Goal: Book appointment/travel/reservation

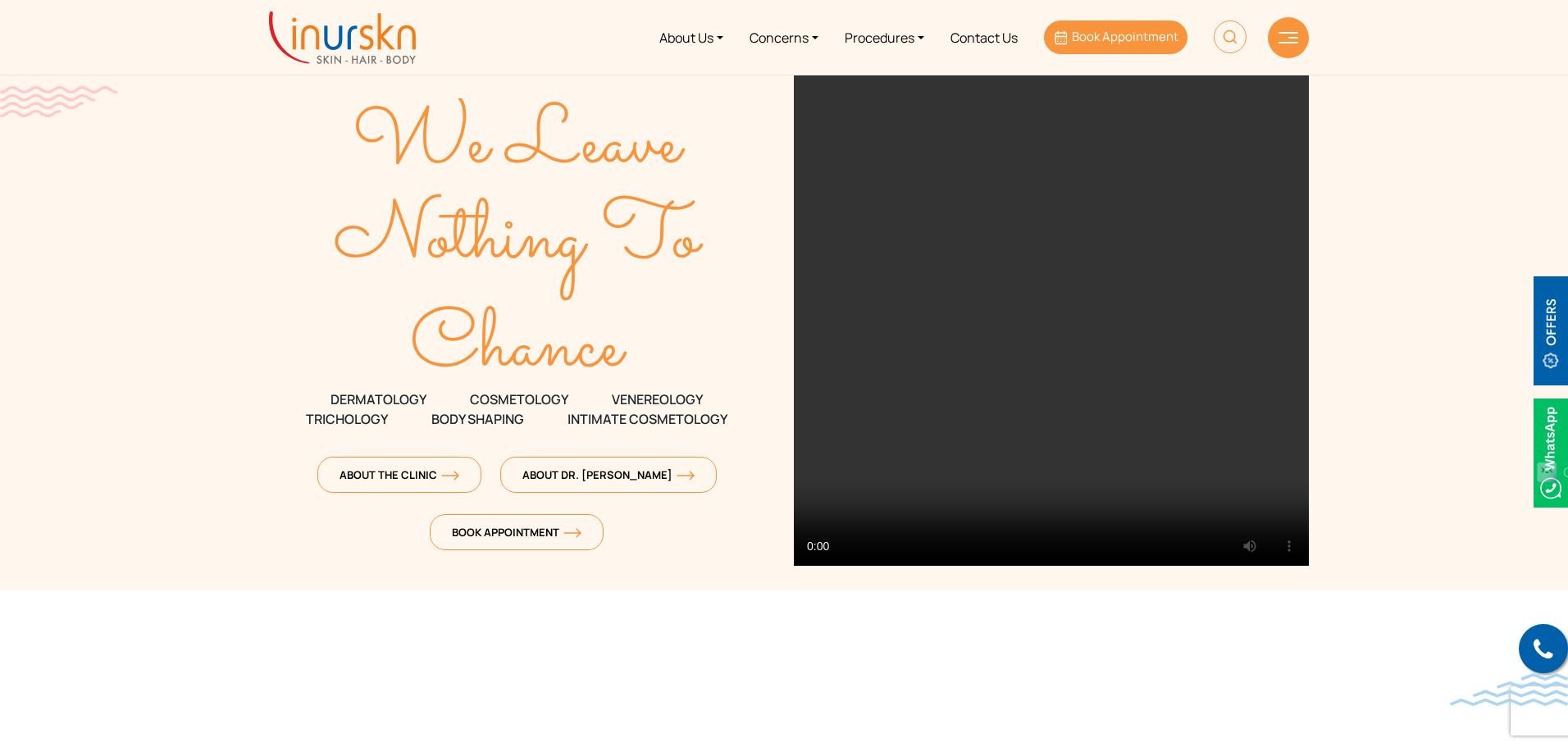
click at [1094, 44] on span "Book Appointment" at bounding box center [1125, 37] width 106 height 17
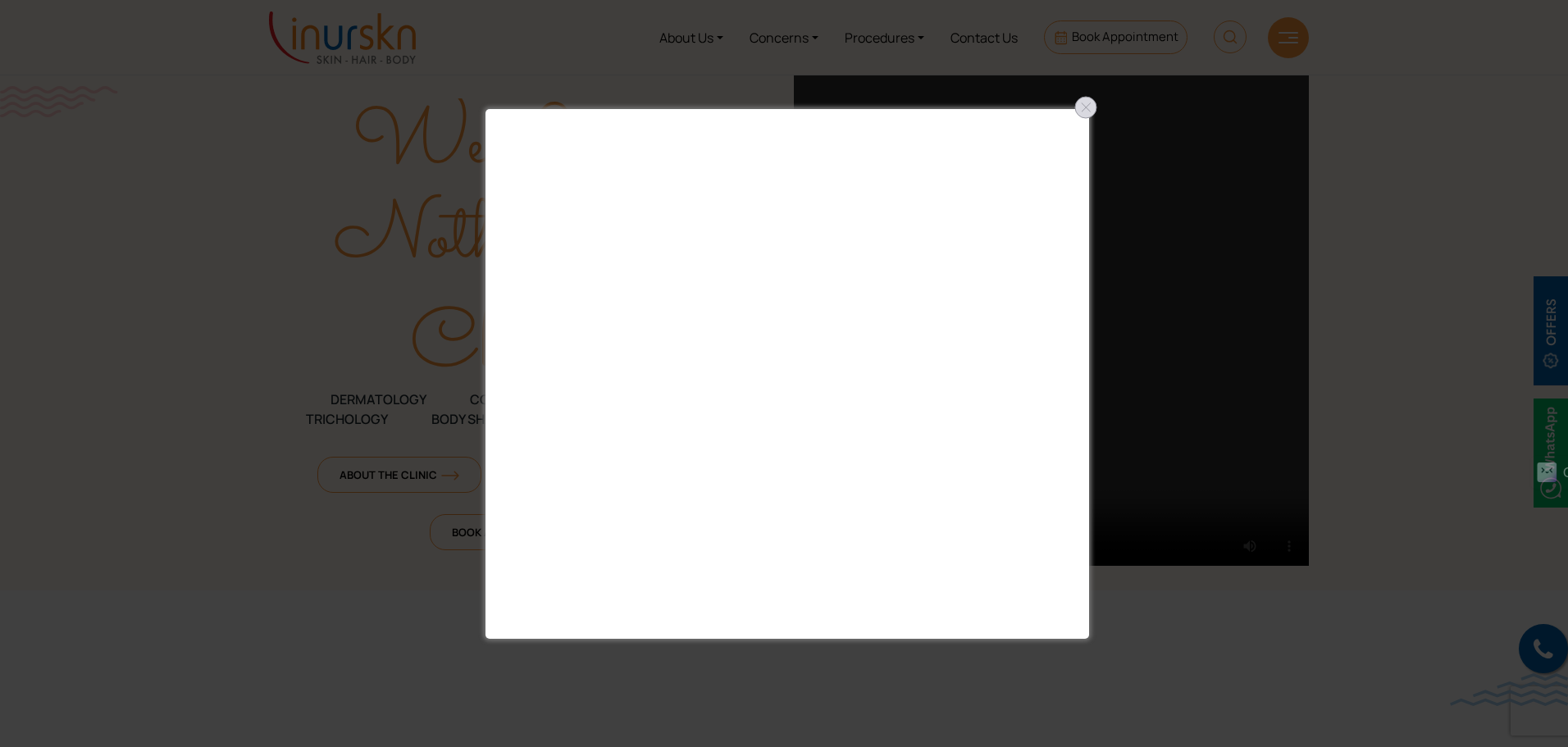
click at [1084, 112] on div at bounding box center [1085, 106] width 26 height 26
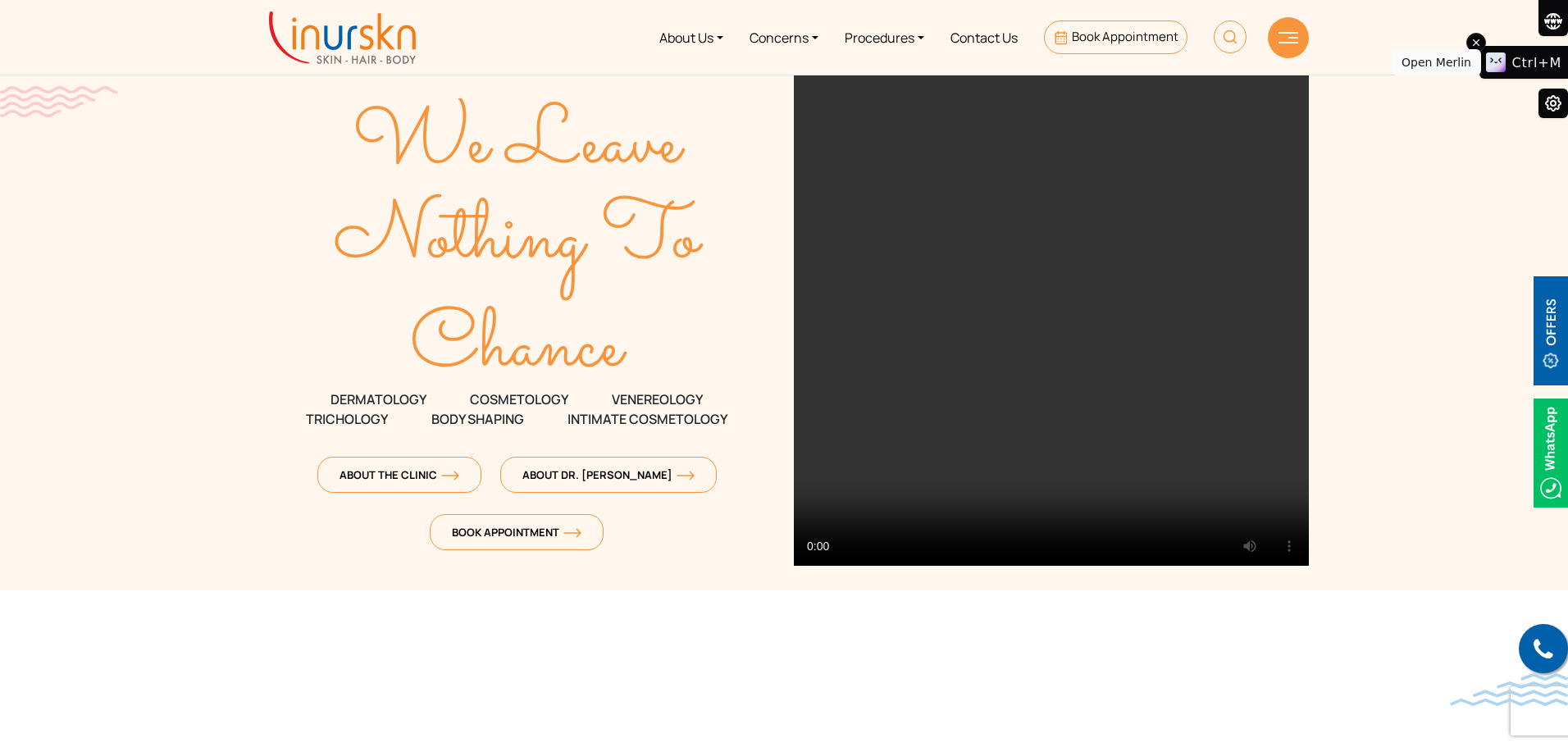
drag, startPoint x: 1510, startPoint y: 475, endPoint x: 1523, endPoint y: 65, distance: 410.2
click at [1523, 65] on div "Ctrl+M" at bounding box center [1523, 62] width 88 height 33
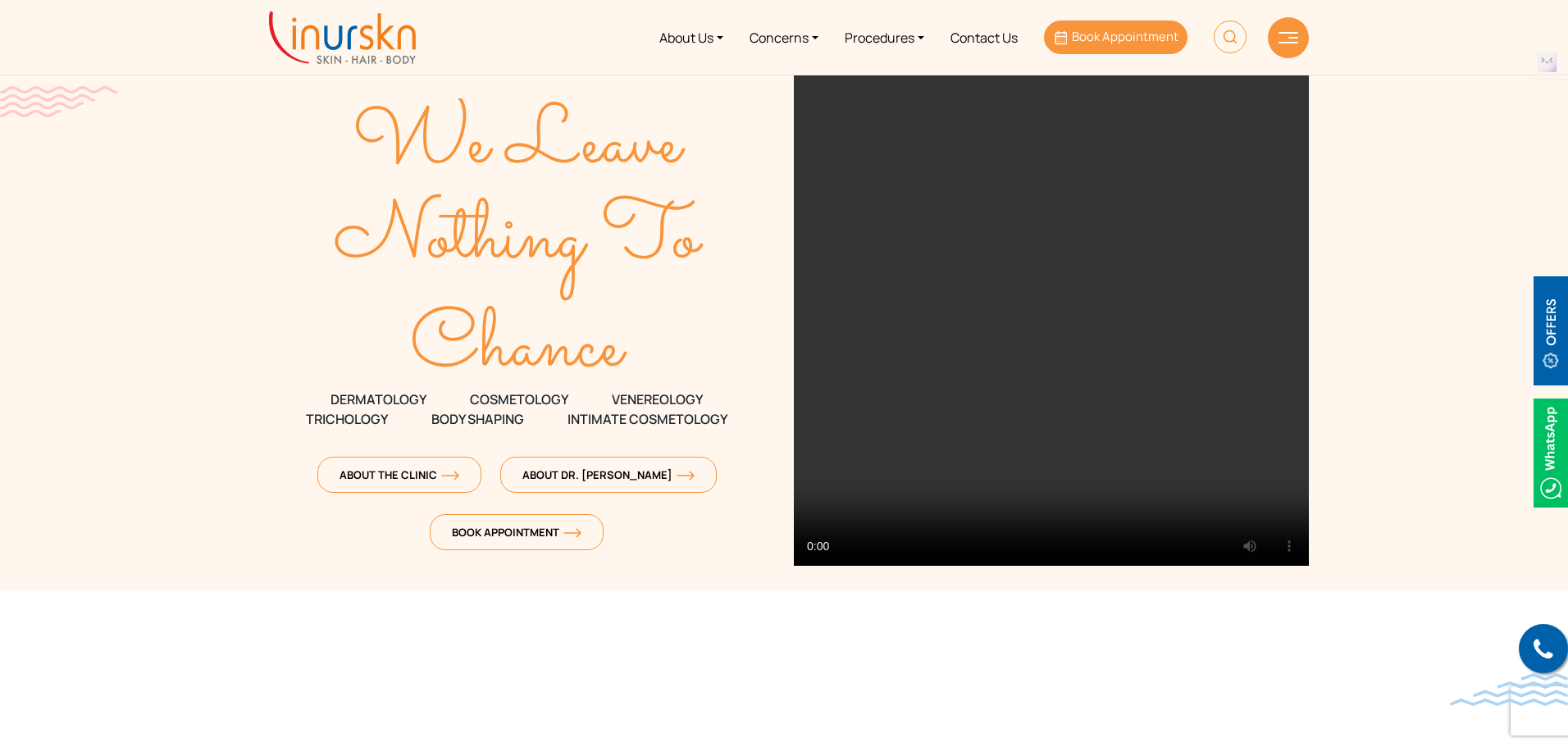
click at [1052, 44] on link "Book Appointment" at bounding box center [1115, 37] width 143 height 34
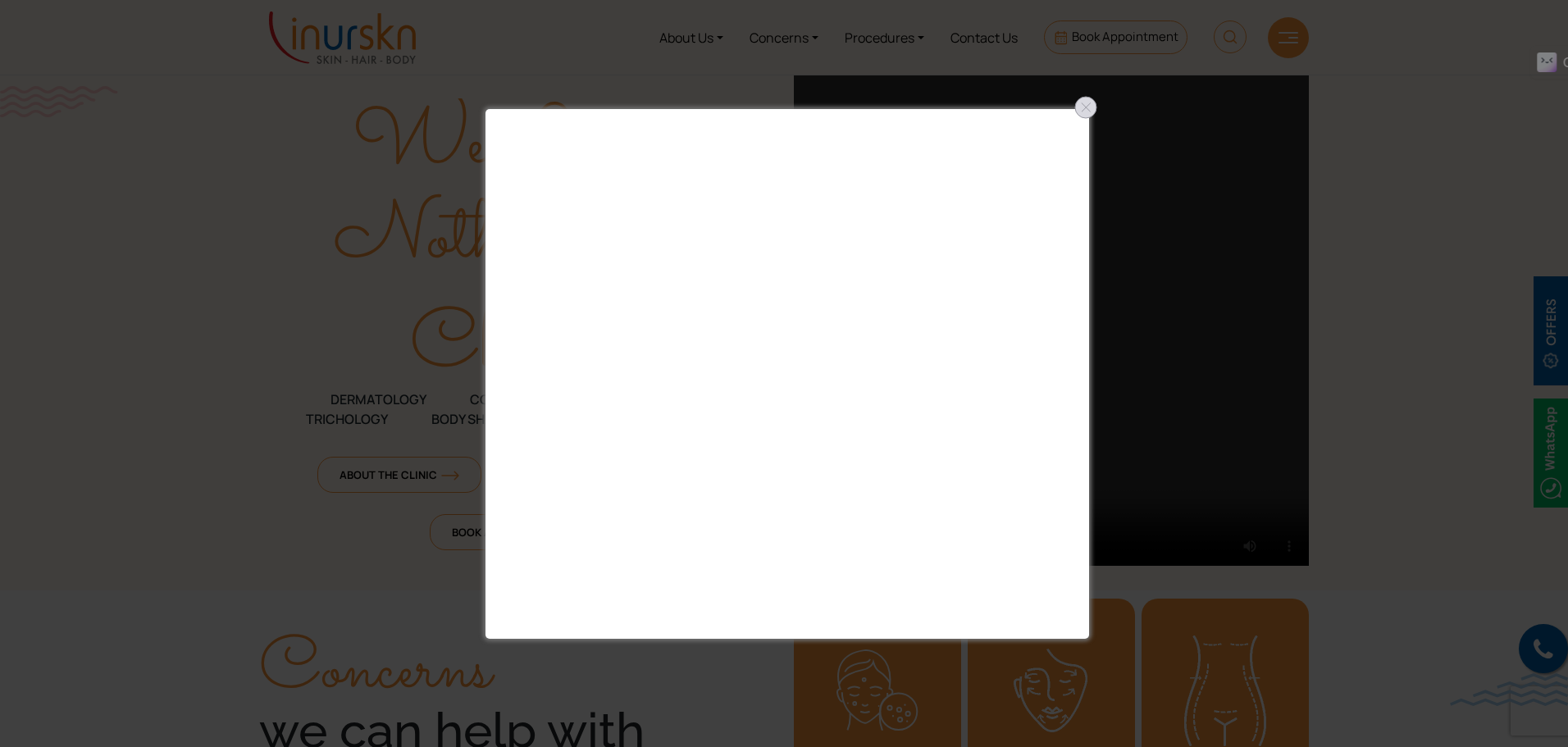
click at [1083, 110] on div at bounding box center [1085, 106] width 26 height 26
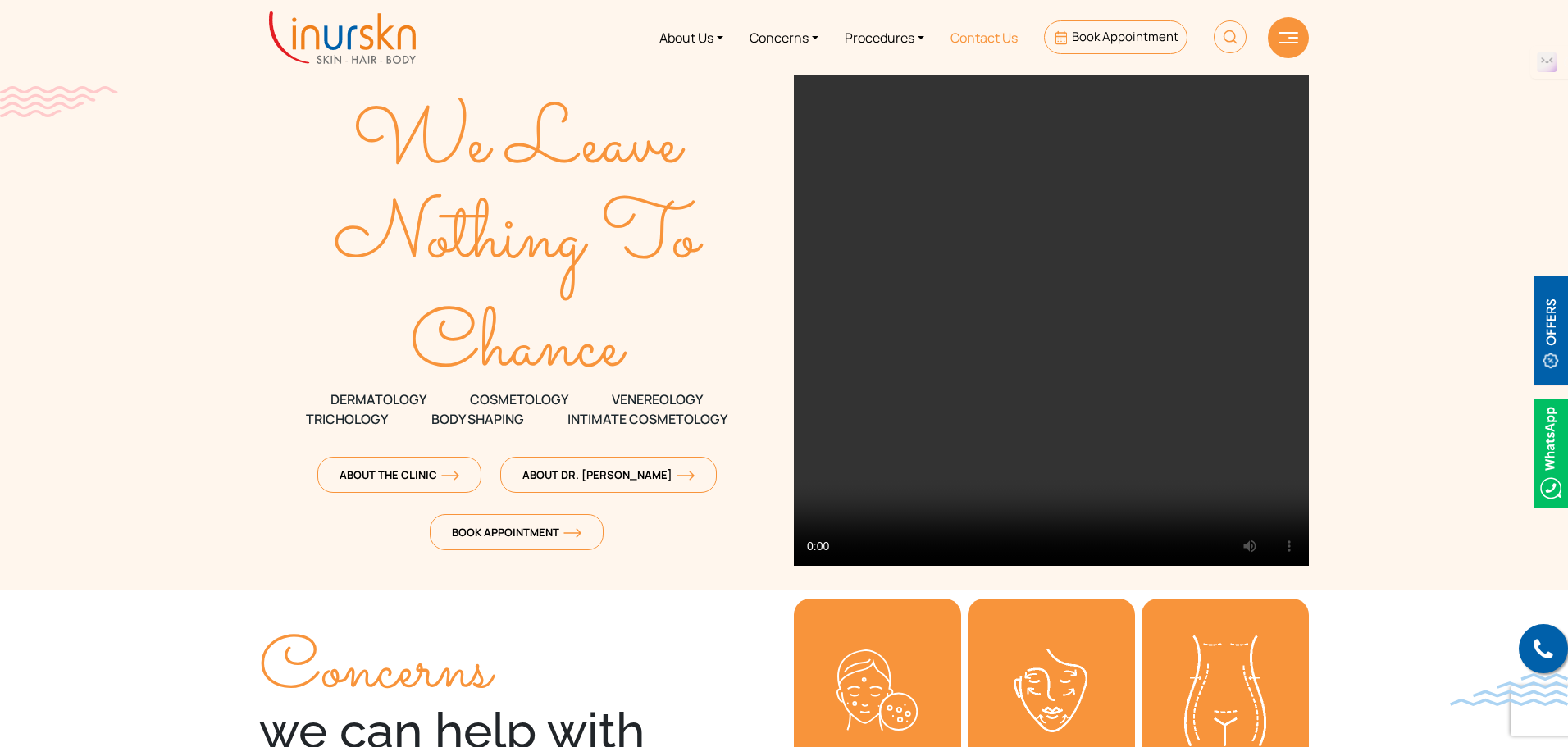
click at [1009, 38] on link "Contact Us" at bounding box center [983, 38] width 94 height 62
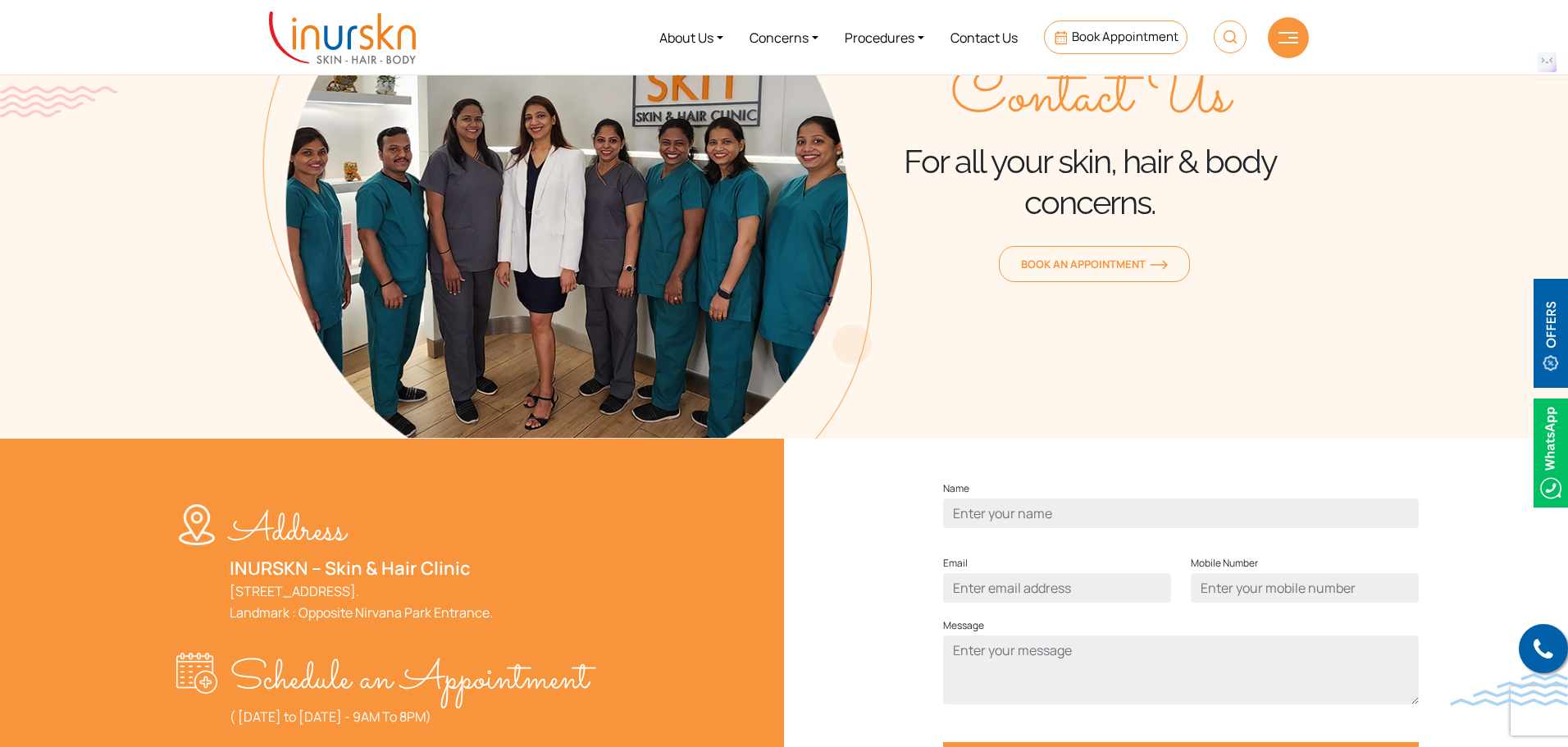
scroll to position [164, 0]
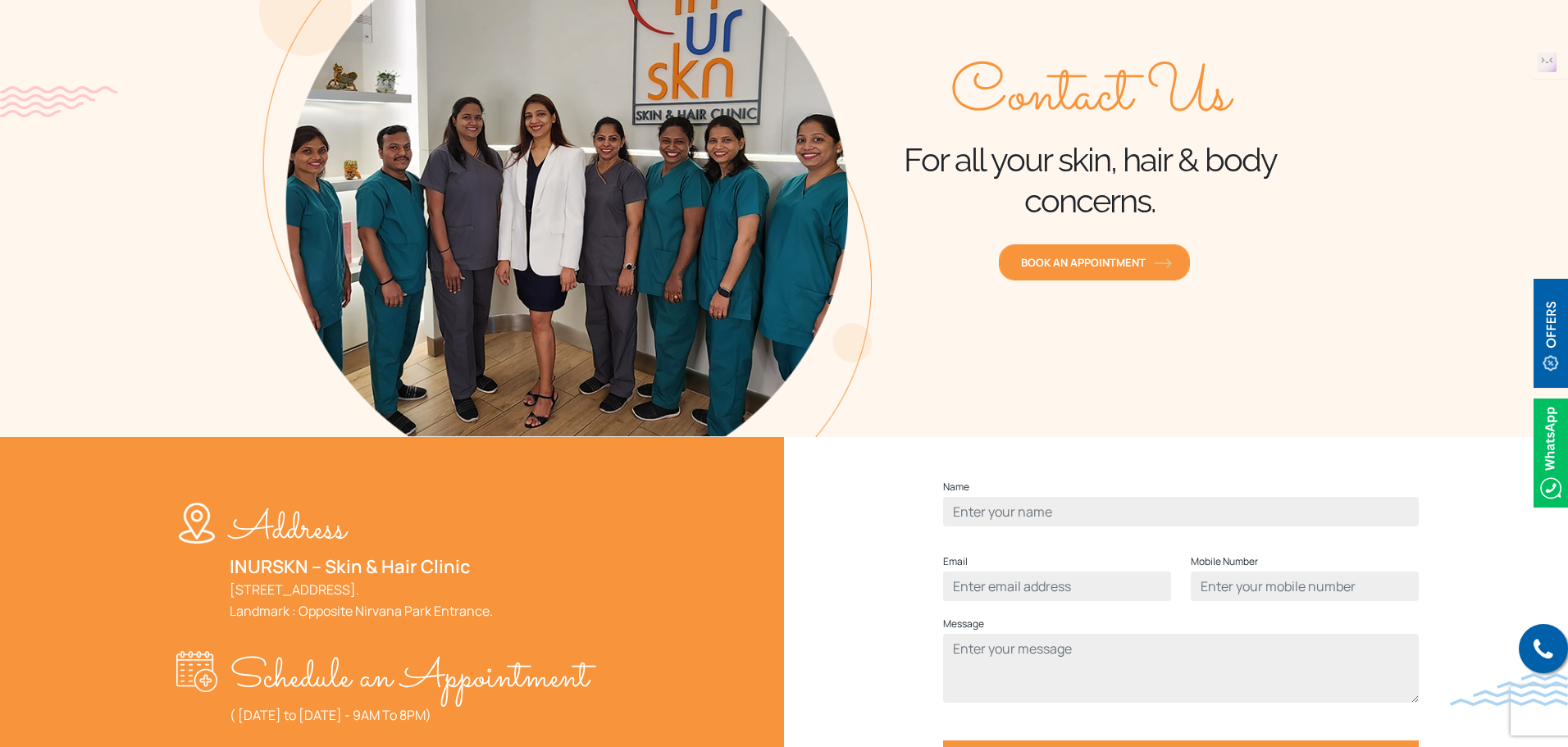
click at [1079, 246] on link "Book an Appointment" at bounding box center [1094, 261] width 191 height 36
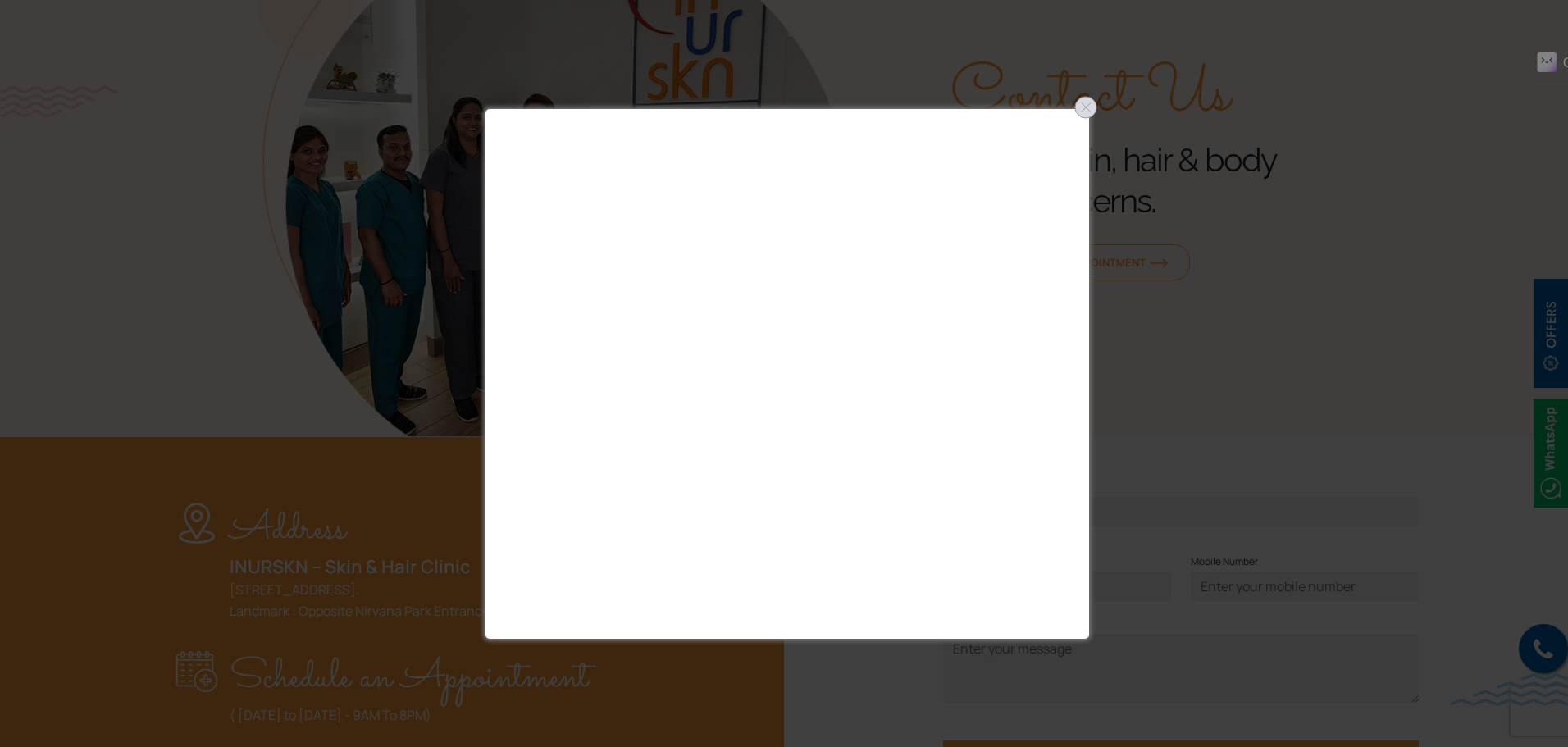
click at [1087, 106] on div at bounding box center [1085, 106] width 26 height 26
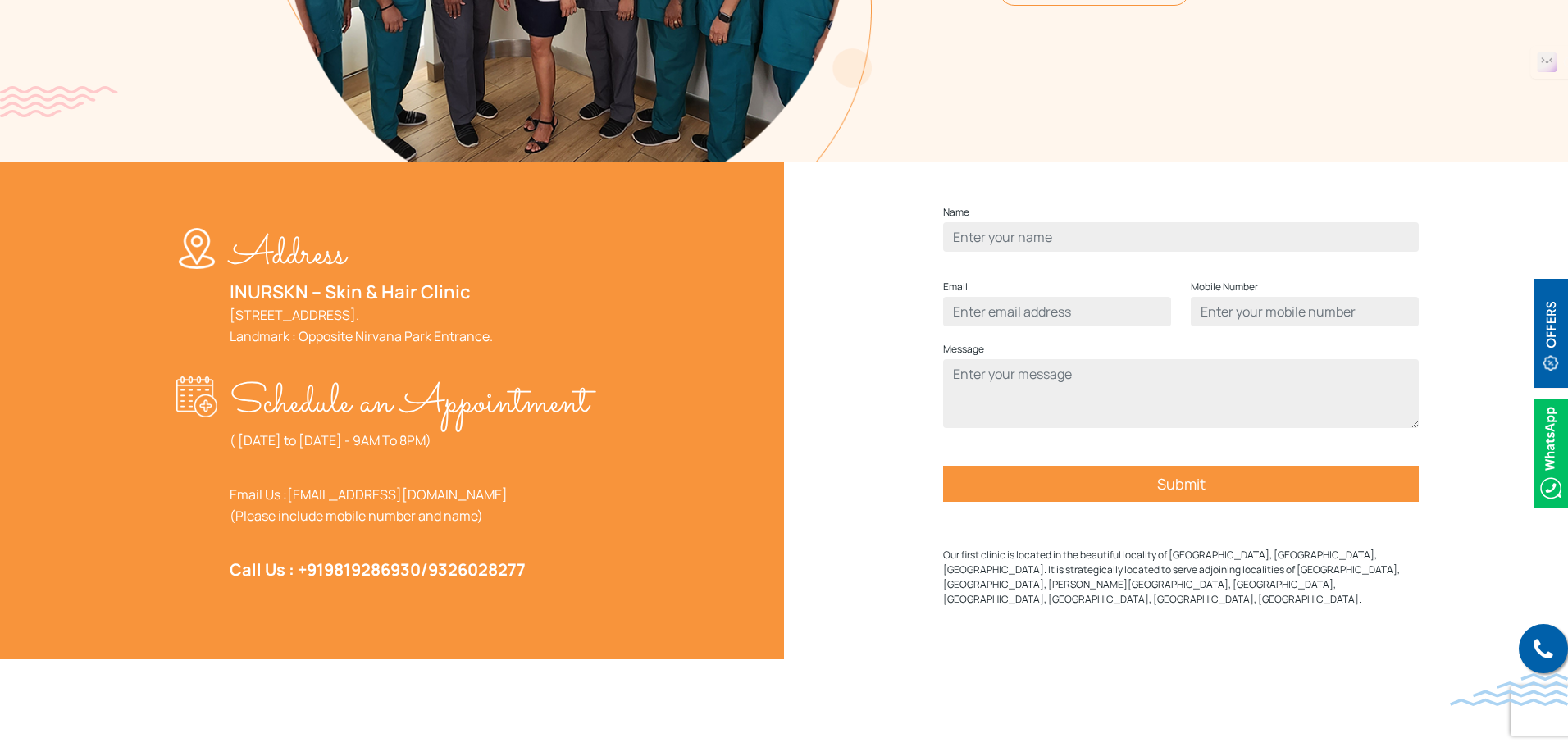
scroll to position [492, 0]
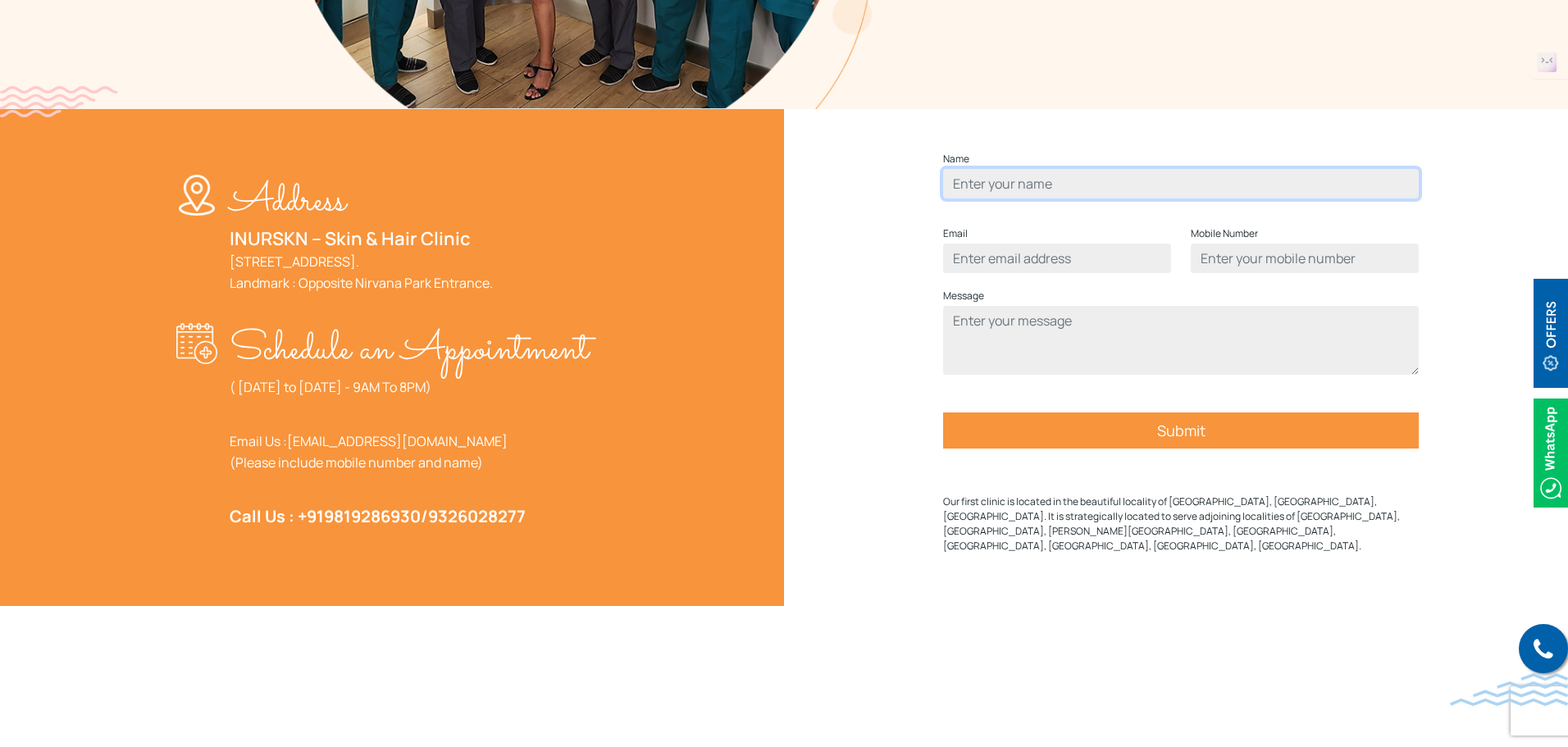
click at [1046, 198] on input "Contact form" at bounding box center [1180, 184] width 475 height 29
type input "Vipul Jaiswar"
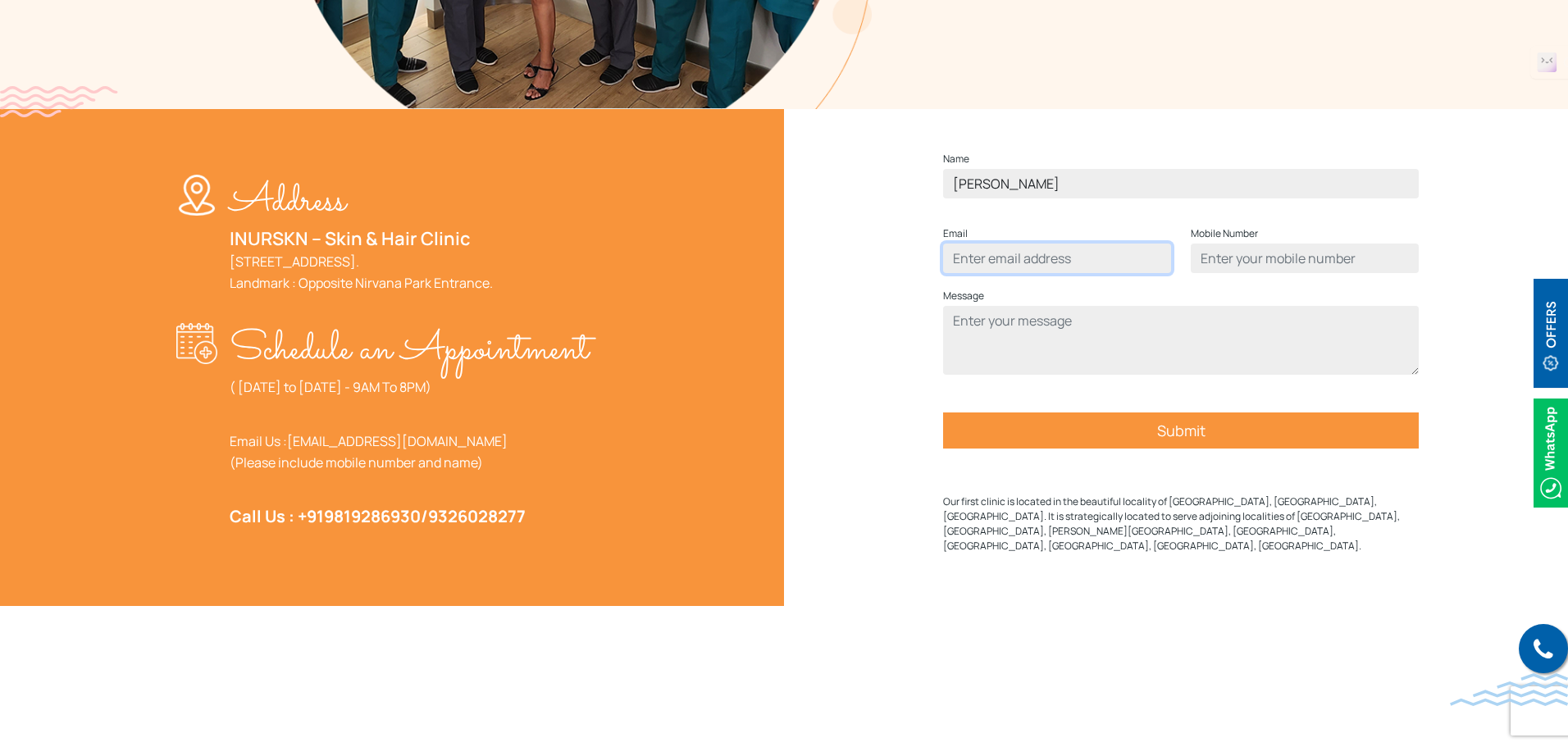
type input "vipuljaiswar2000@gmail.com"
type input "07972 576374"
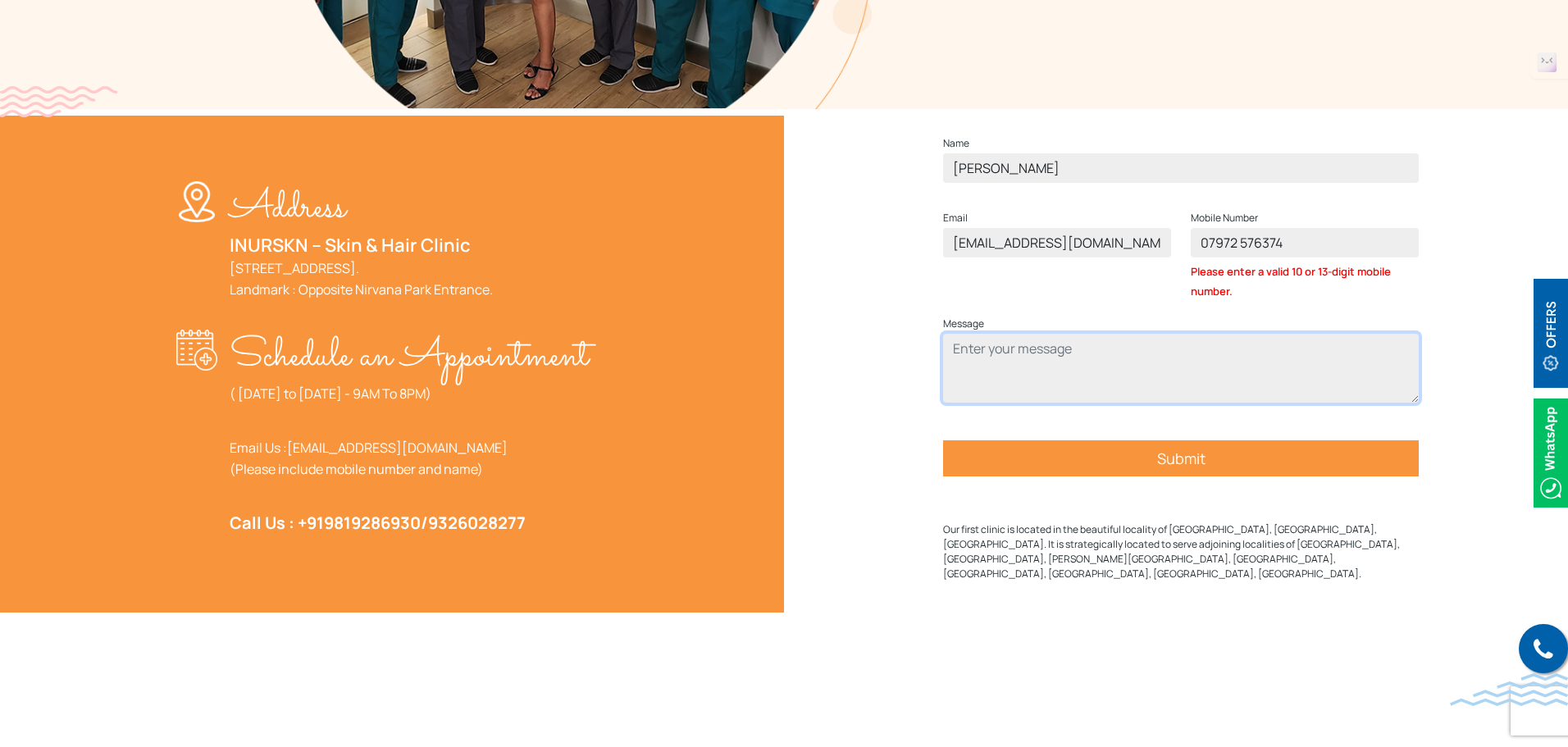
click at [1095, 381] on textarea "Contact form" at bounding box center [1180, 368] width 475 height 69
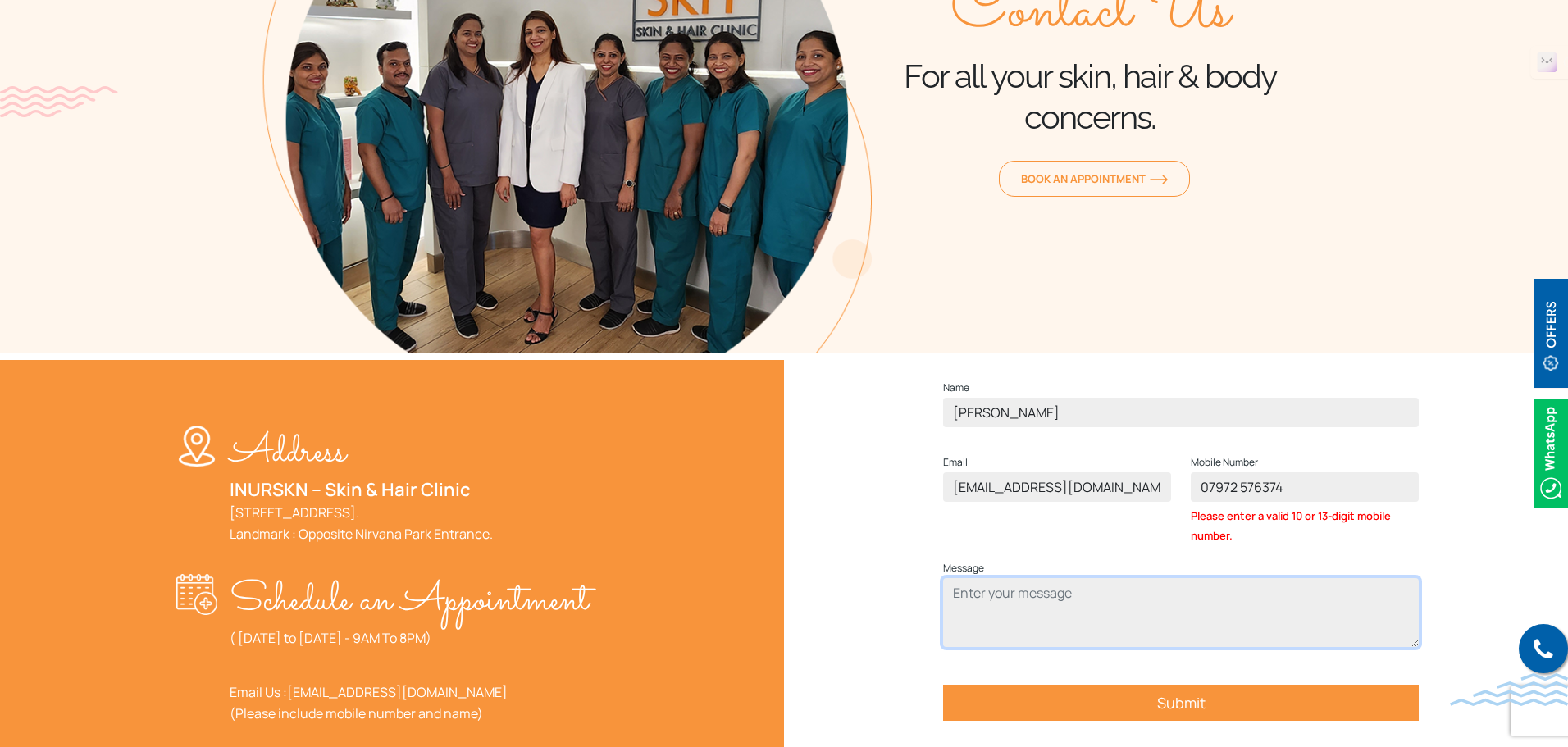
scroll to position [246, 0]
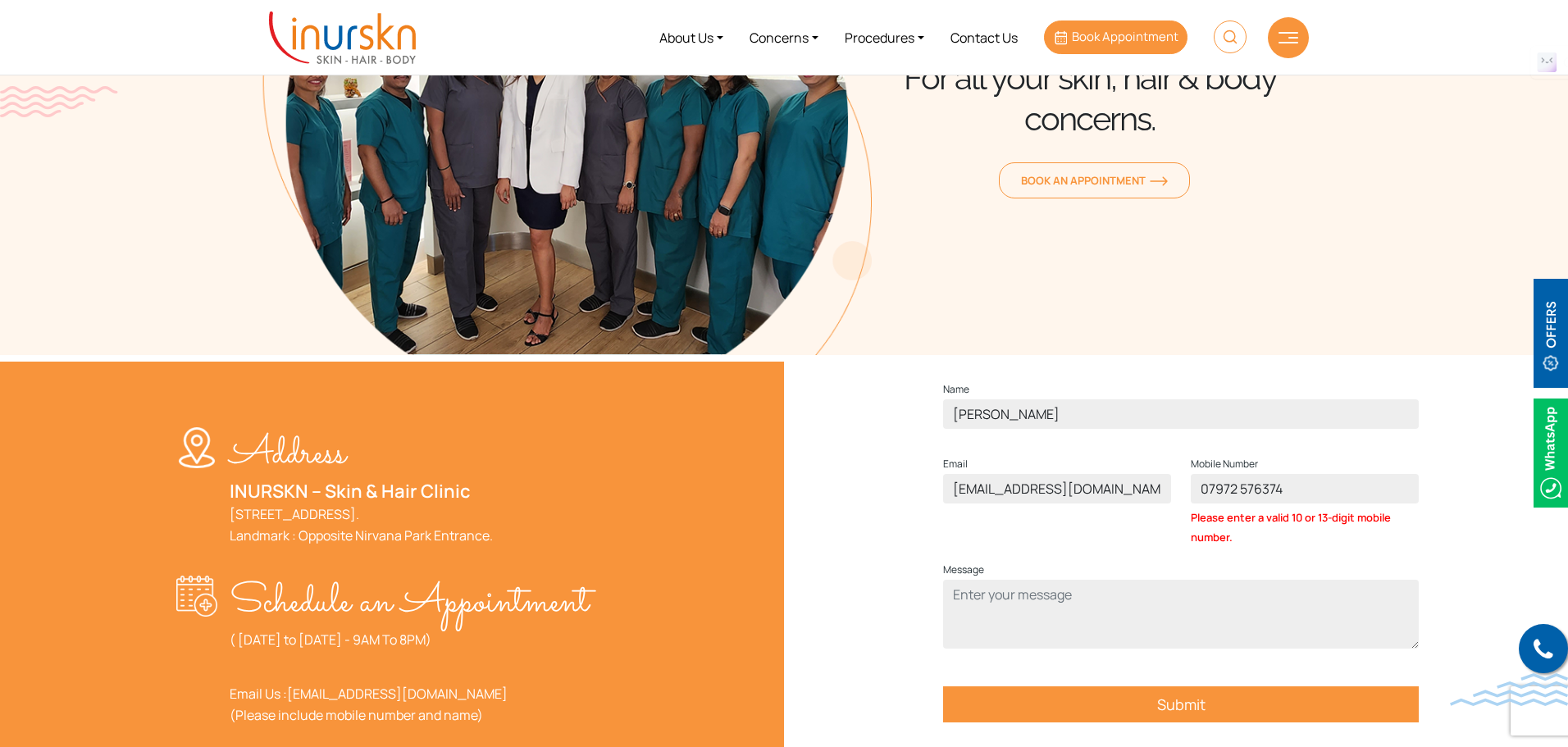
click at [1074, 47] on link "Book Appointment" at bounding box center [1115, 37] width 143 height 34
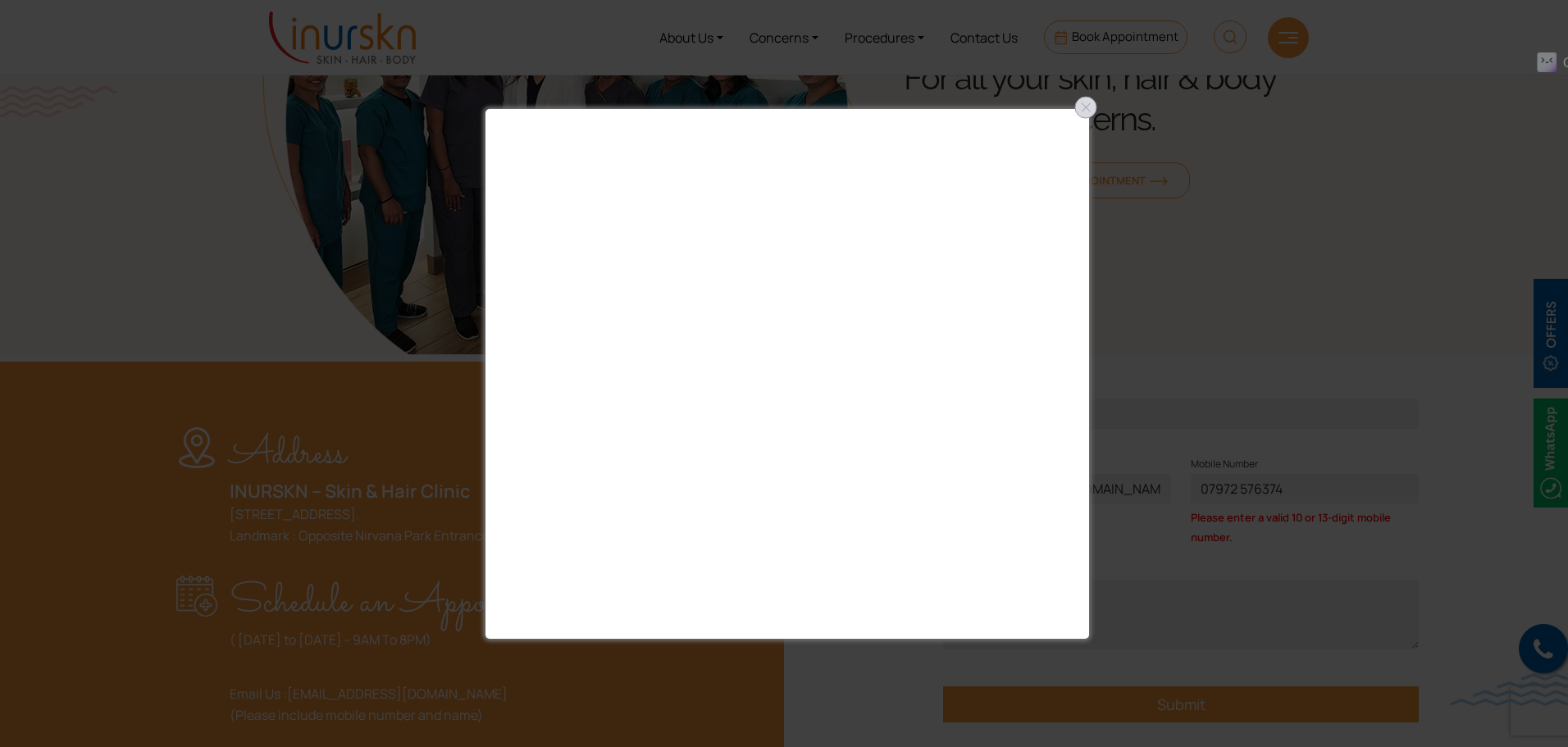
click at [1085, 105] on div at bounding box center [1085, 106] width 26 height 26
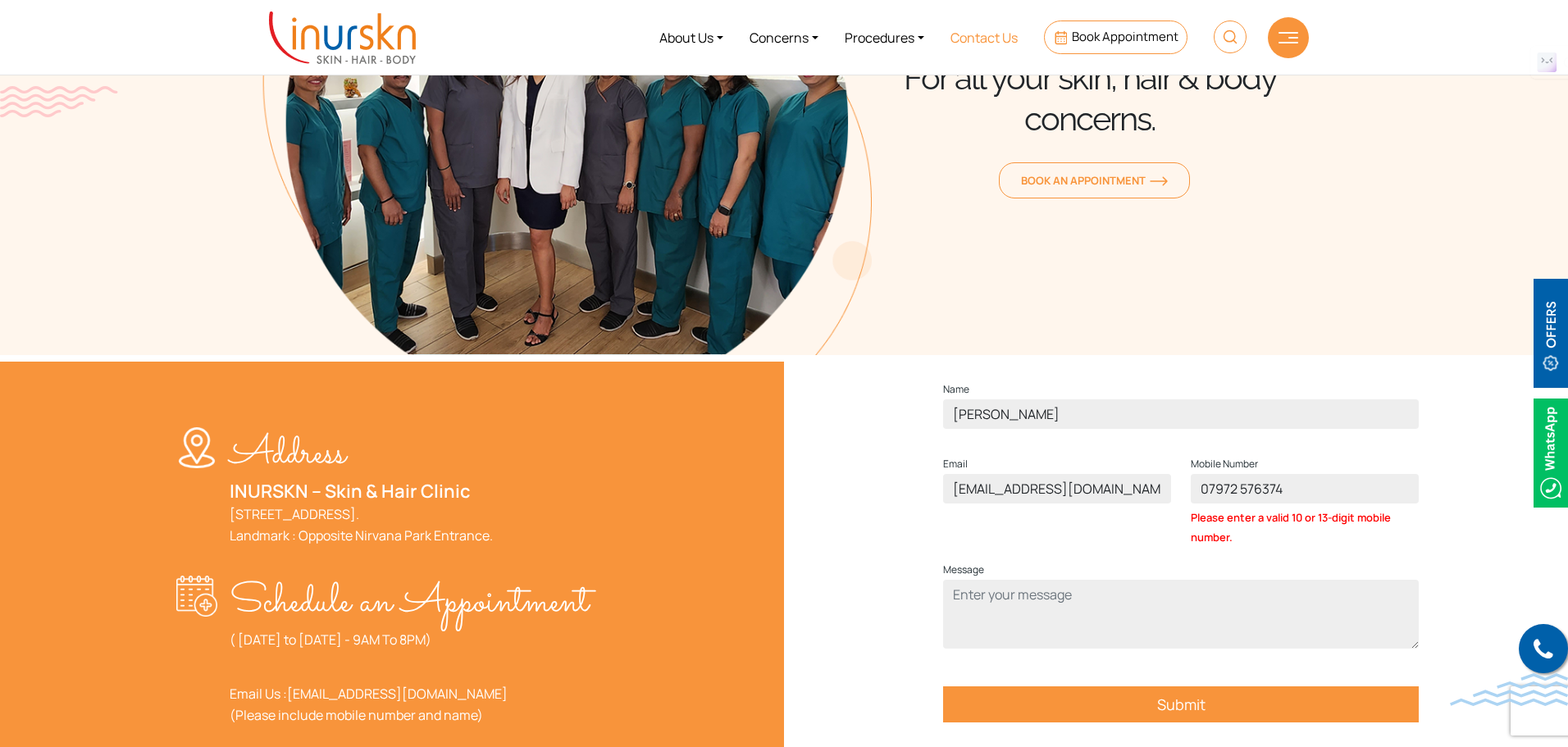
click at [997, 34] on link "Contact Us" at bounding box center [983, 38] width 94 height 62
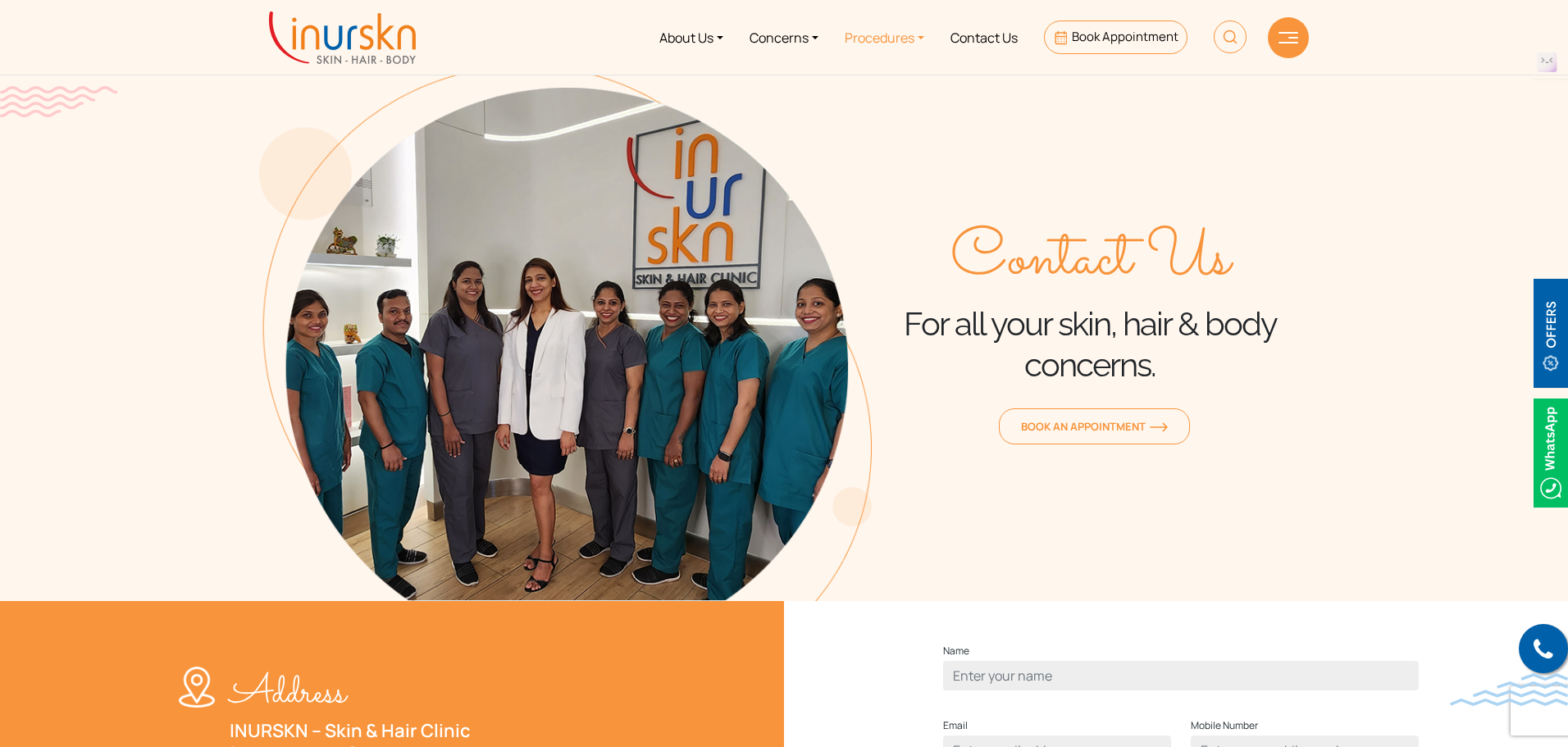
click at [908, 30] on link "Procedures" at bounding box center [884, 38] width 106 height 62
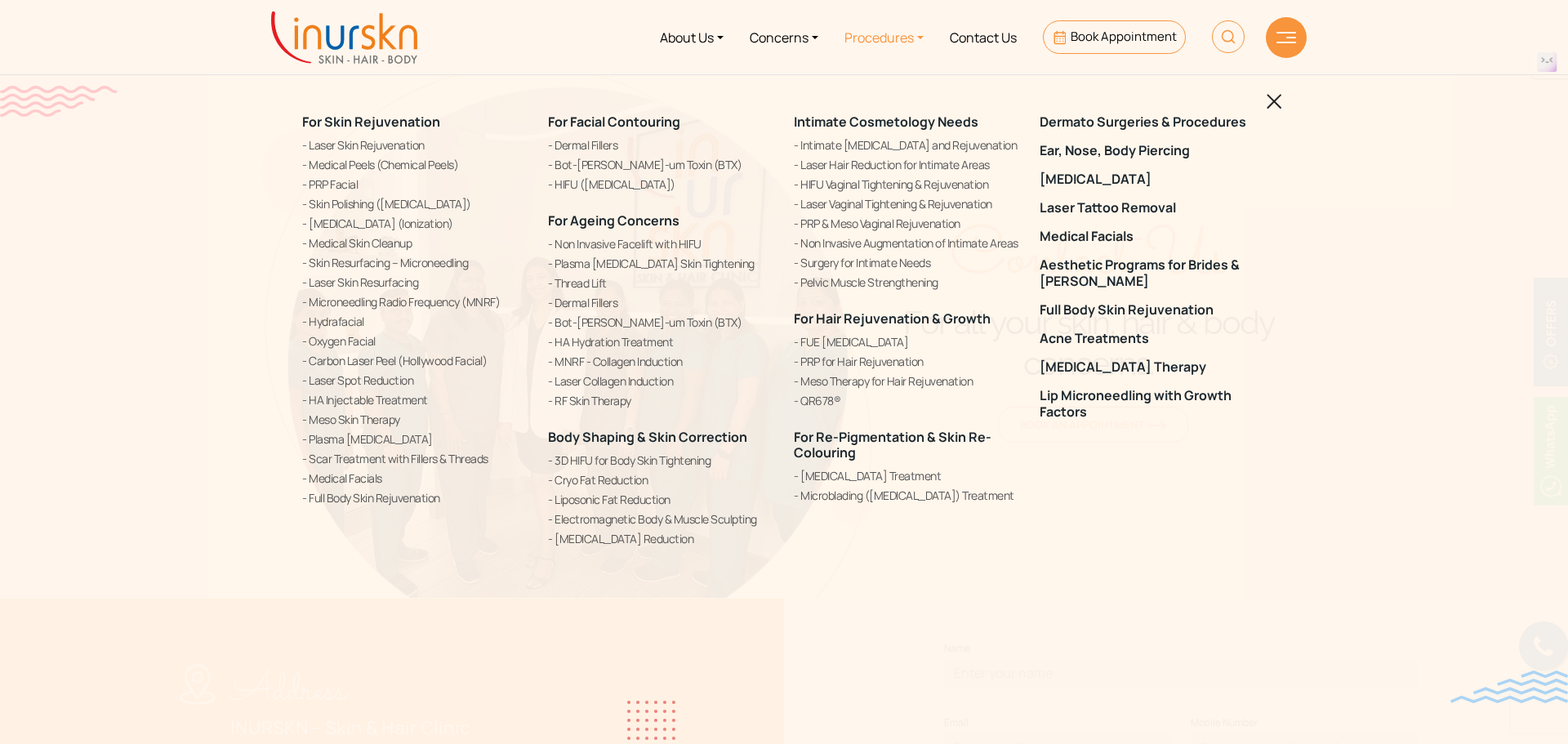
click at [904, 30] on link "Procedures" at bounding box center [883, 38] width 105 height 62
click at [1270, 99] on img at bounding box center [1274, 101] width 15 height 15
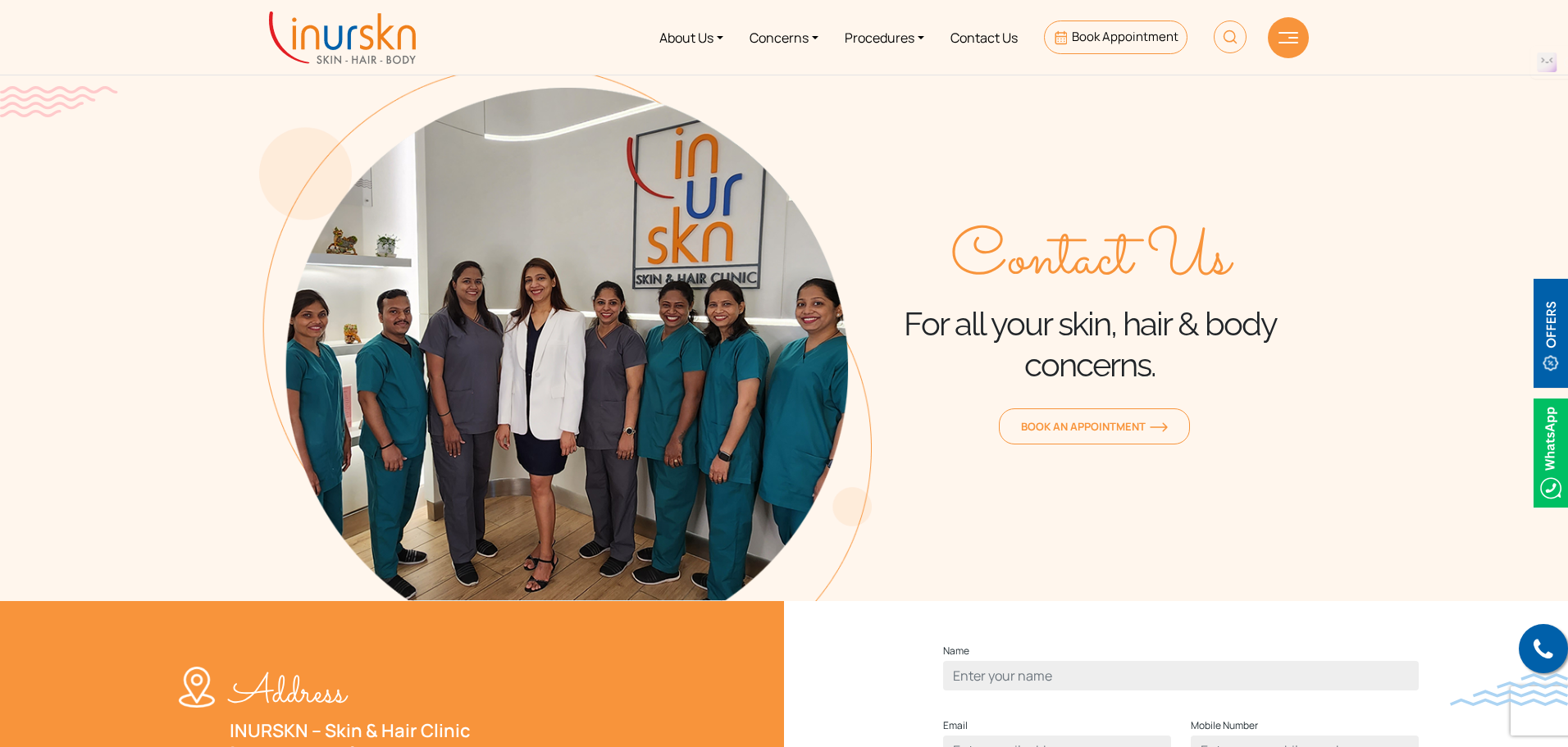
click at [1295, 49] on div at bounding box center [1288, 38] width 41 height 41
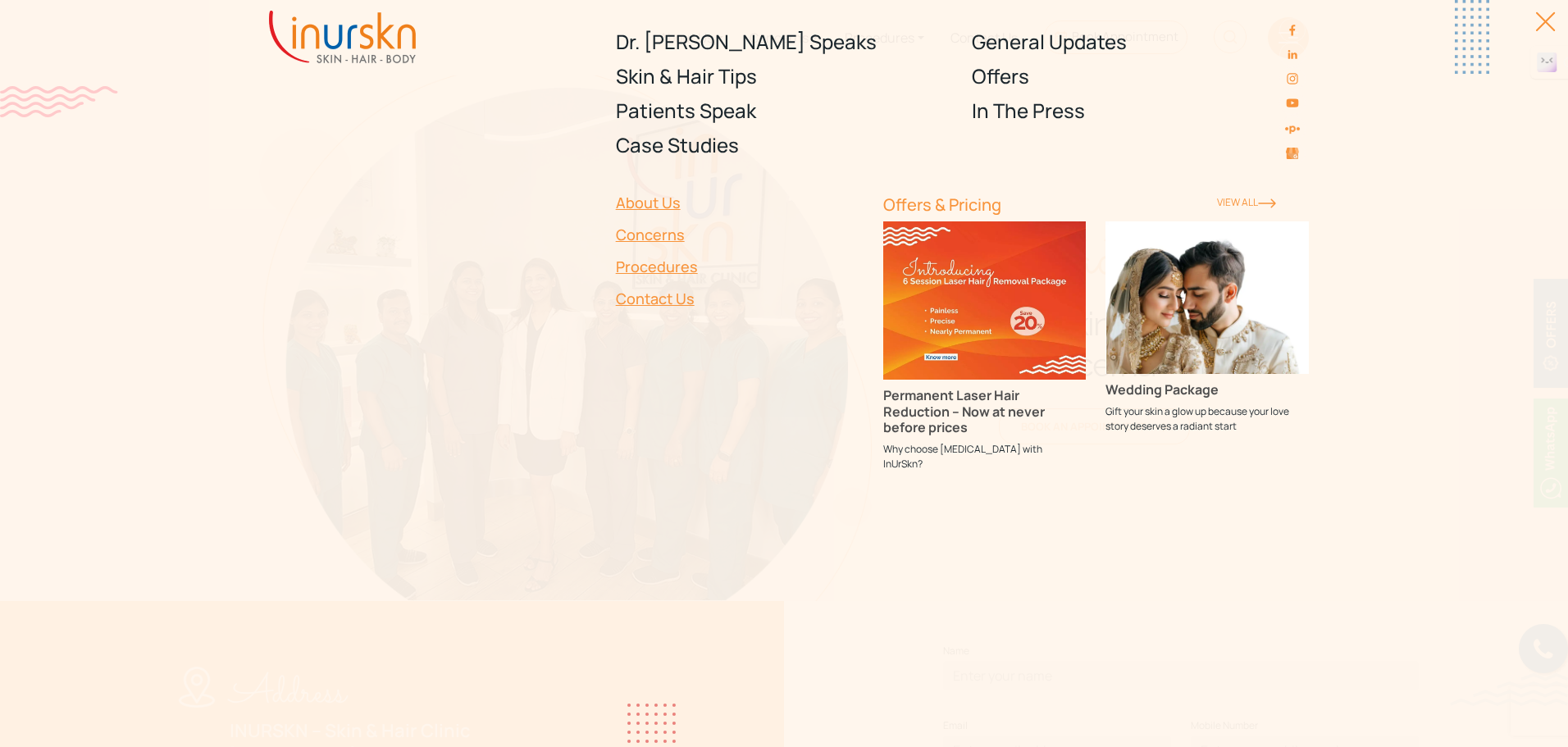
click at [1543, 15] on div "Dr. Sejal Speaks Skin & Hair Tips Patients Speak Case Studies General Updates O…" at bounding box center [784, 374] width 1568 height 747
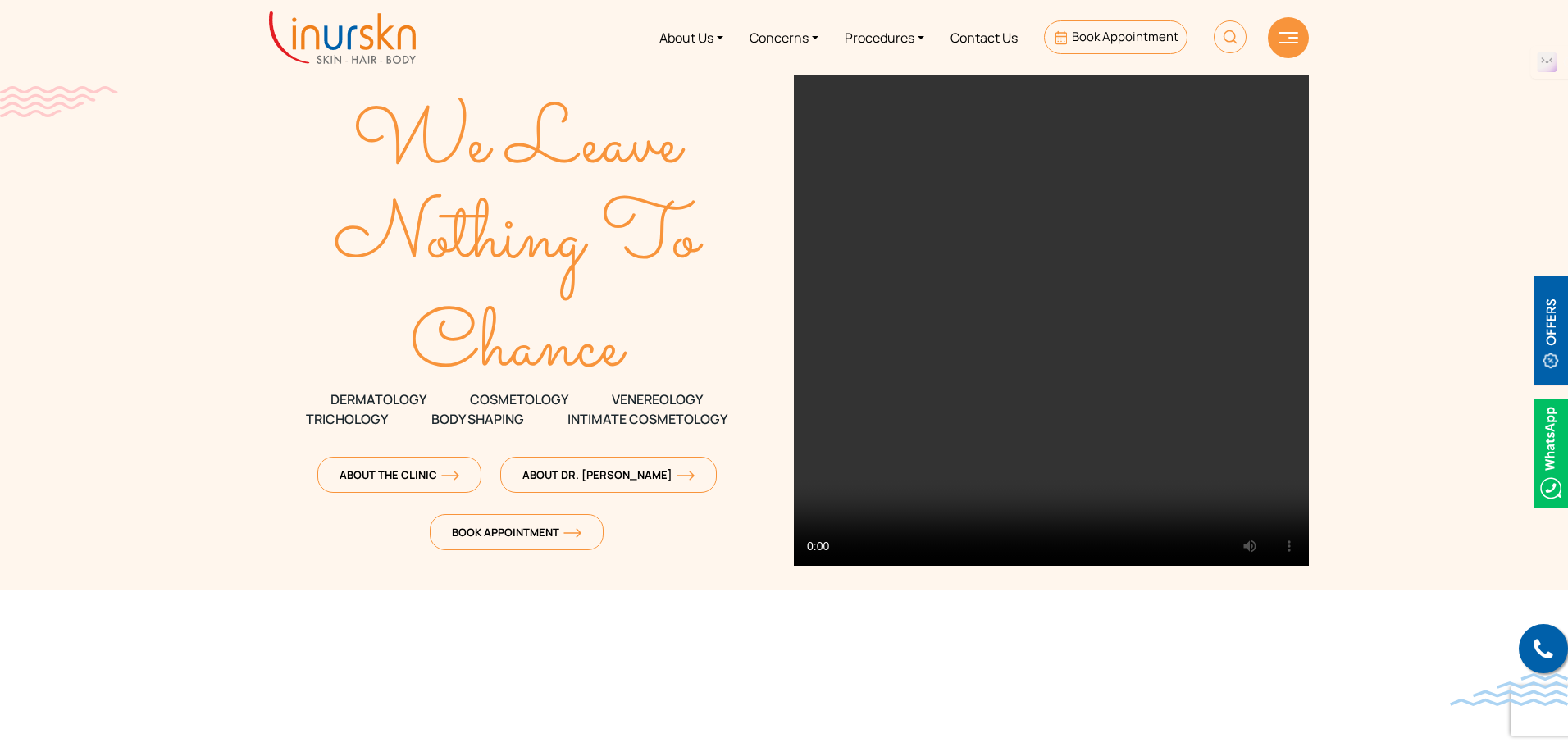
click at [1557, 357] on img at bounding box center [1551, 330] width 35 height 109
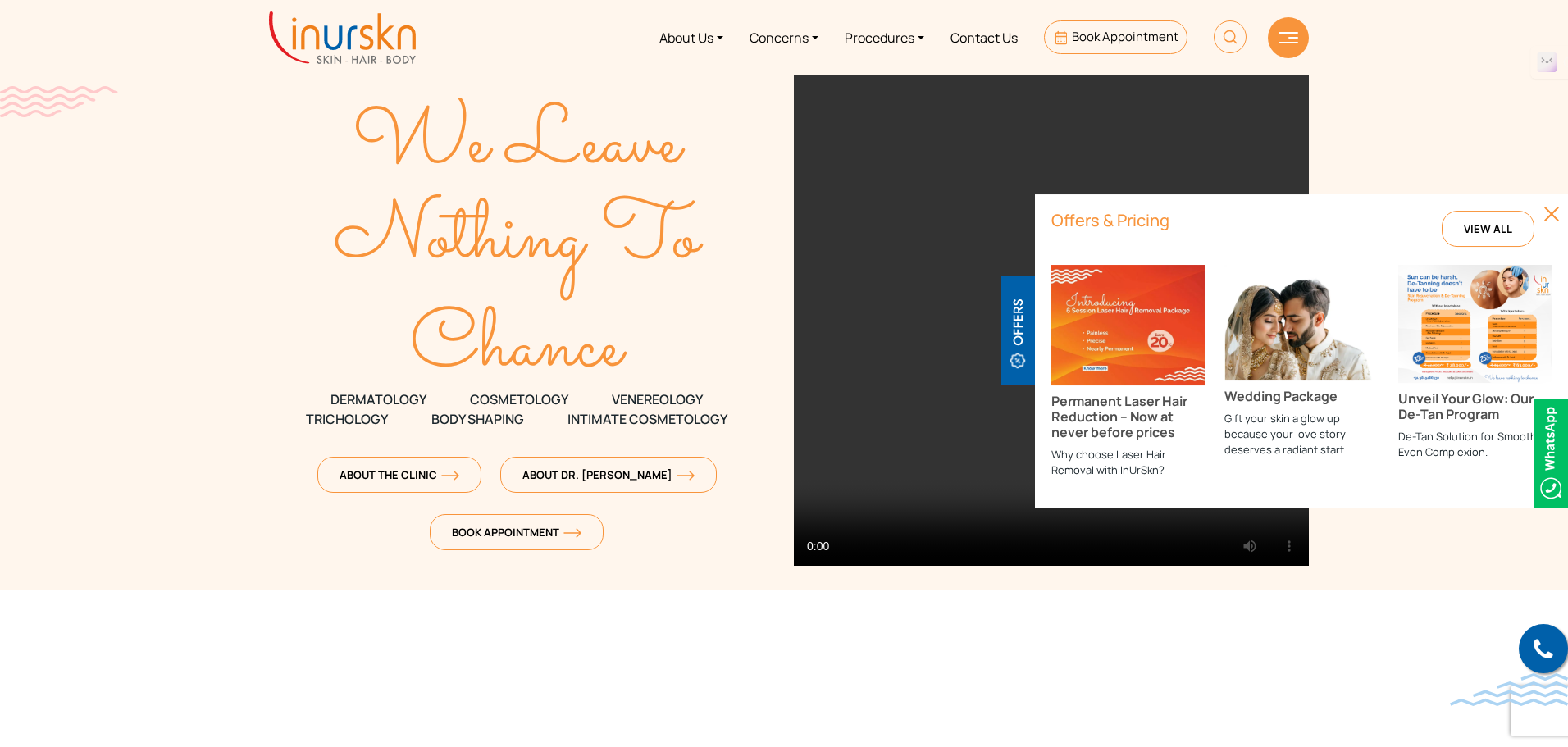
click at [1547, 435] on img at bounding box center [1551, 453] width 35 height 109
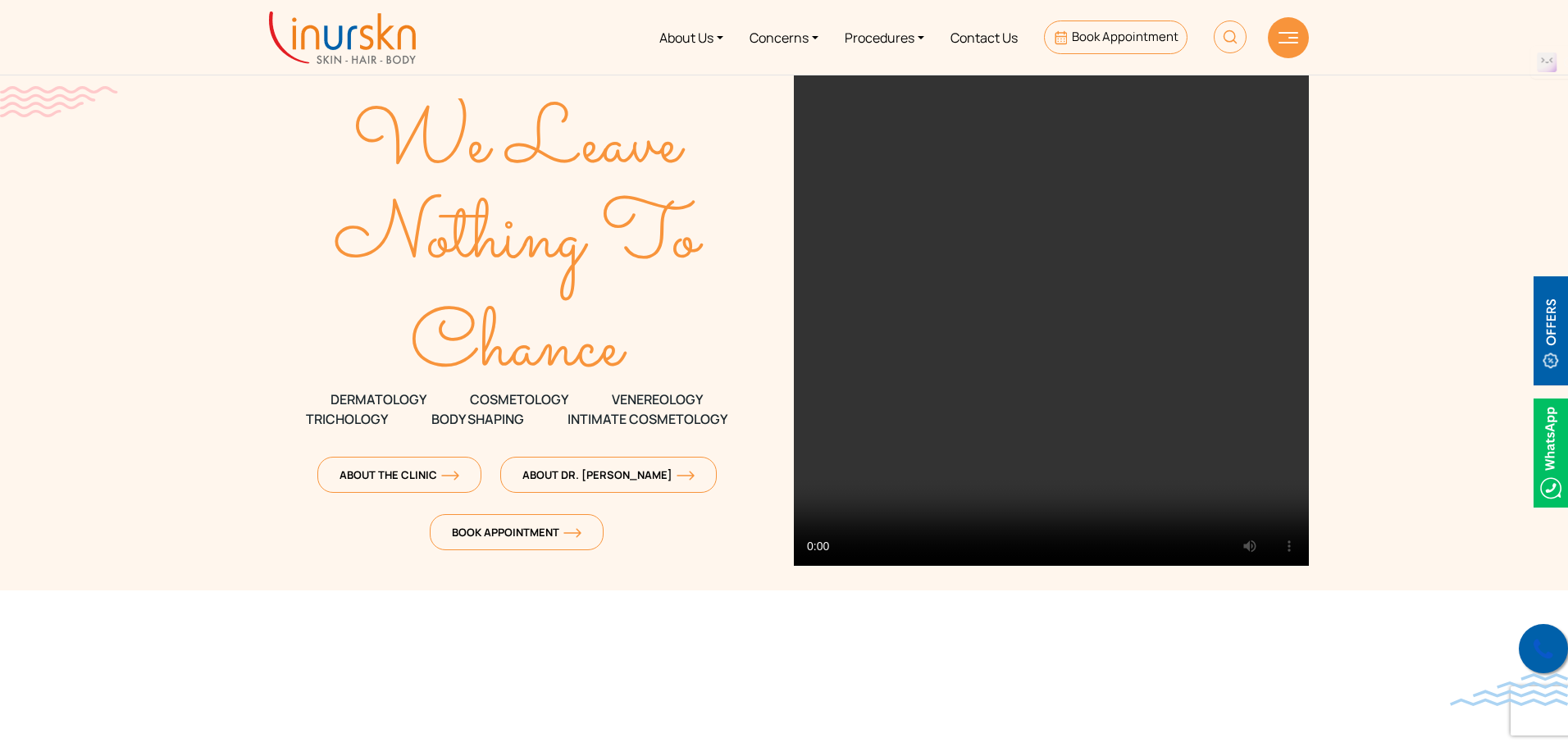
click at [1534, 629] on link at bounding box center [1543, 648] width 49 height 49
drag, startPoint x: 1550, startPoint y: 661, endPoint x: 1299, endPoint y: 520, distance: 287.9
click at [1299, 520] on video at bounding box center [1051, 319] width 515 height 492
click at [1150, 35] on span "Book Appointment" at bounding box center [1125, 37] width 106 height 17
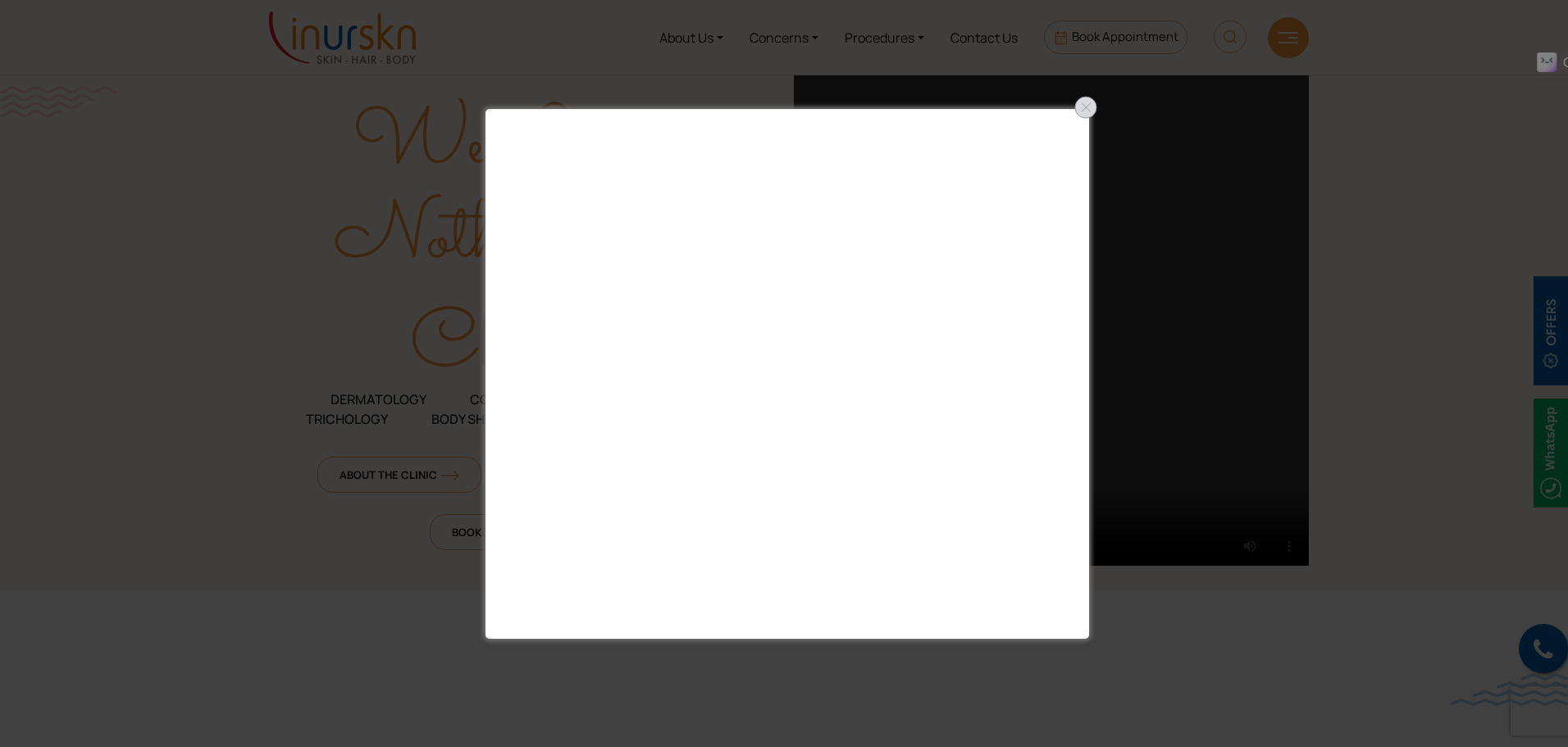
click at [1079, 103] on div at bounding box center [1085, 106] width 26 height 26
